Goal: Transaction & Acquisition: Purchase product/service

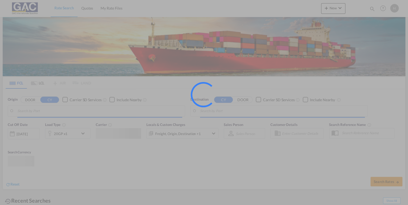
type input "[GEOGRAPHIC_DATA], DEBRV"
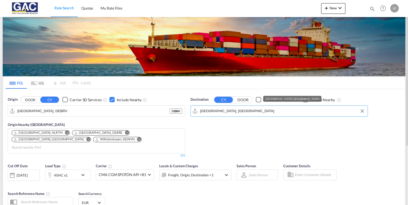
drag, startPoint x: 237, startPoint y: 111, endPoint x: 244, endPoint y: 111, distance: 7.8
click at [244, 115] on input "[GEOGRAPHIC_DATA], [GEOGRAPHIC_DATA]" at bounding box center [282, 111] width 165 height 8
drag, startPoint x: 244, startPoint y: 110, endPoint x: 154, endPoint y: 107, distance: 90.7
click at [166, 112] on div "Origin DOOR CY Carrier SD Services Include Nearby [GEOGRAPHIC_DATA], [GEOGRAPHI…" at bounding box center [204, 125] width 402 height 72
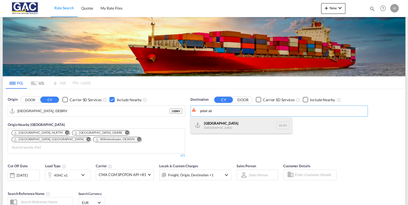
click at [214, 126] on div "[GEOGRAPHIC_DATA] [GEOGRAPHIC_DATA]" at bounding box center [241, 126] width 101 height 16
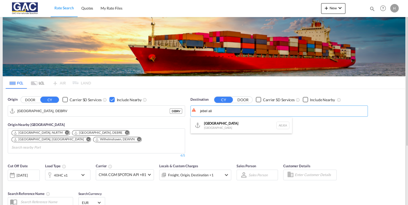
type input "[GEOGRAPHIC_DATA], [GEOGRAPHIC_DATA]"
click at [304, 99] on div "Checkbox No Ink" at bounding box center [305, 99] width 5 height 5
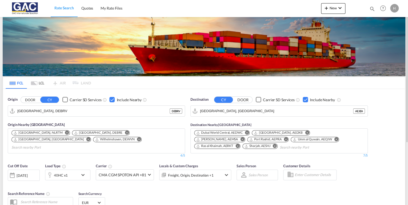
click at [284, 138] on md-icon "Remove" at bounding box center [286, 140] width 4 height 4
click at [229, 144] on md-icon "Remove" at bounding box center [227, 146] width 4 height 4
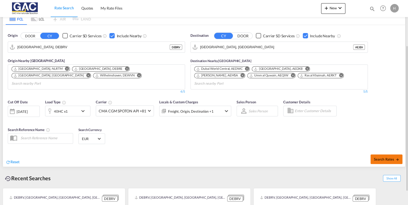
click at [386, 157] on span "Search Rates" at bounding box center [387, 159] width 26 height 4
type input "DEBRV to AEJEA / [DATE]"
